Goal: Task Accomplishment & Management: Use online tool/utility

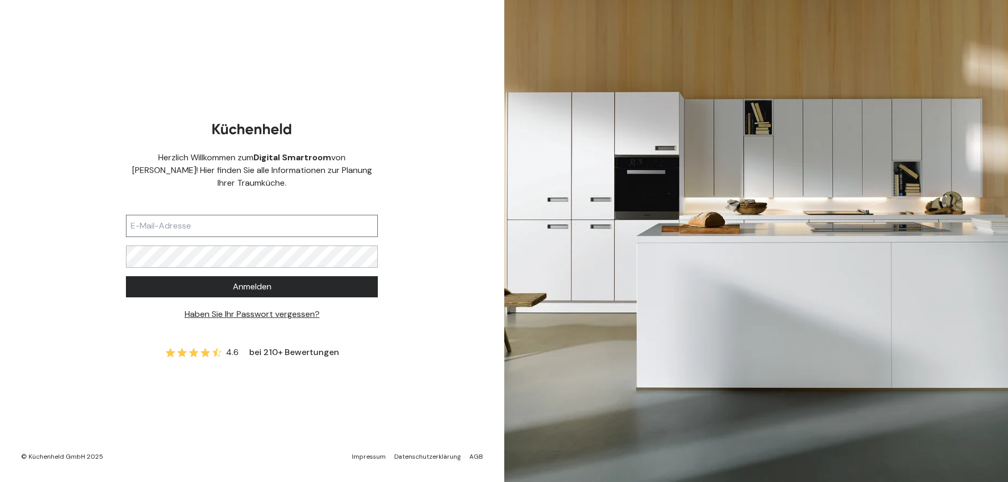
click at [216, 224] on input "text" at bounding box center [252, 226] width 252 height 22
click at [219, 217] on input "text" at bounding box center [252, 226] width 252 height 22
type input "ы"
type input "[EMAIL_ADDRESS][DOMAIN_NAME]"
click at [126, 276] on button "Anmelden" at bounding box center [252, 286] width 252 height 21
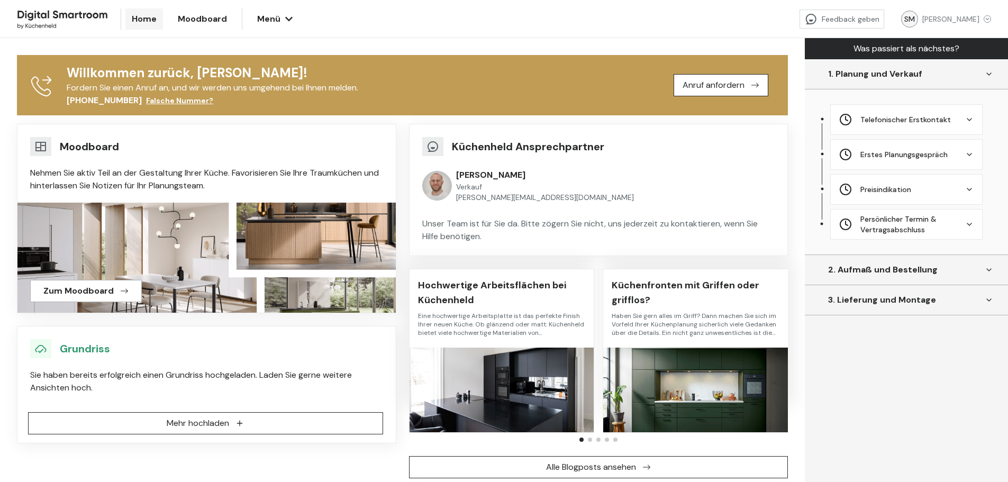
click at [86, 293] on span "Zum Moodboard" at bounding box center [78, 291] width 70 height 13
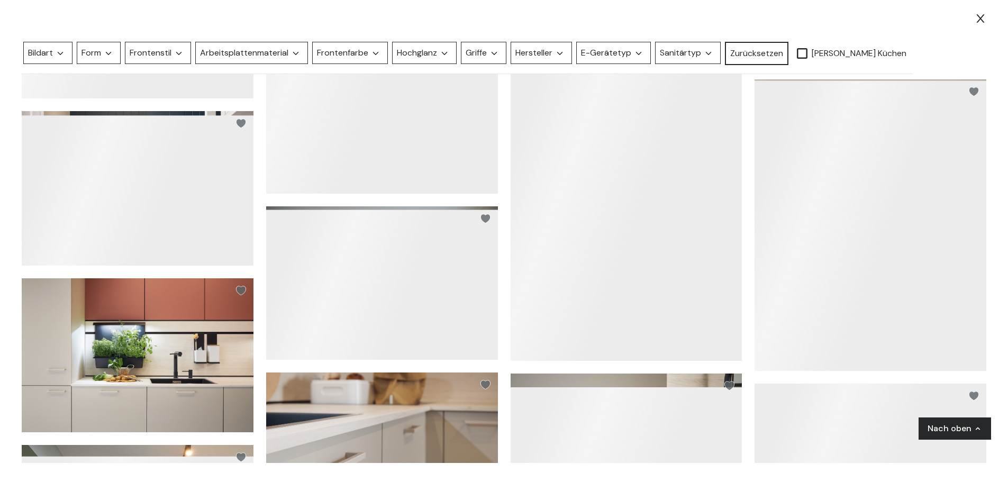
scroll to position [7105, 0]
